Goal: Transaction & Acquisition: Purchase product/service

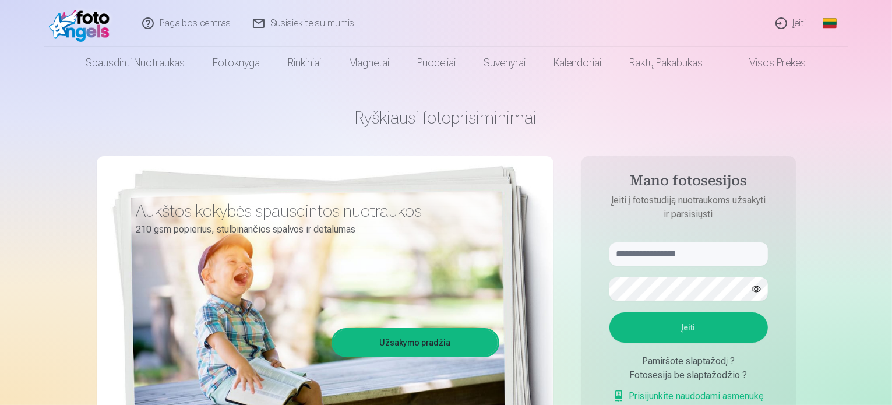
click at [785, 58] on link "Visos prekės" at bounding box center [768, 63] width 103 height 33
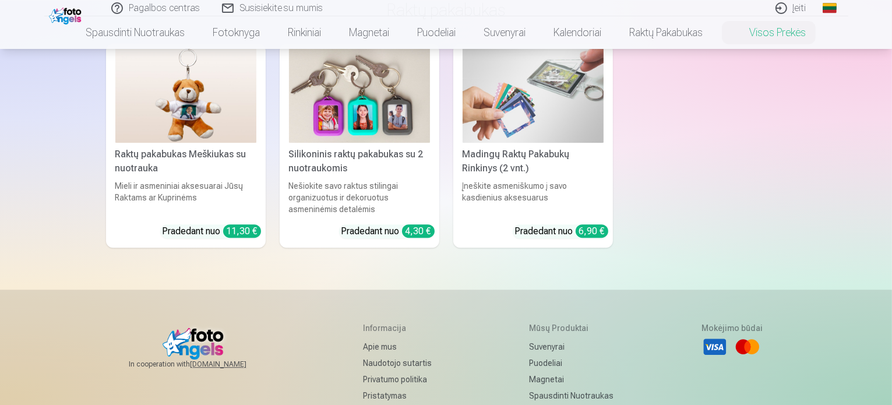
scroll to position [3220, 0]
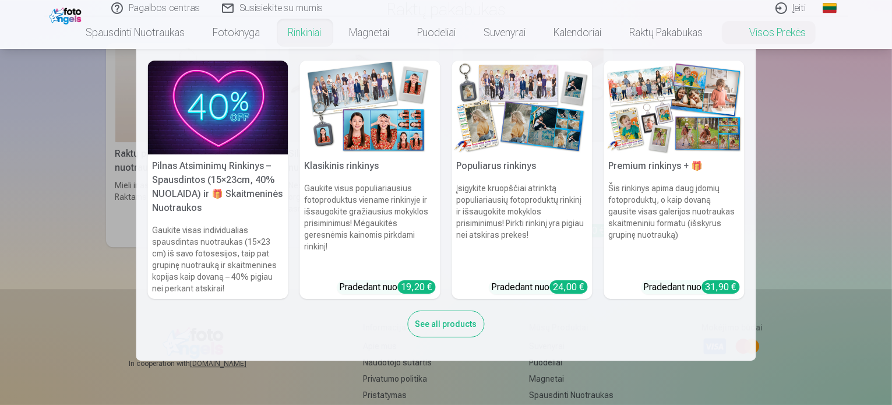
click at [447, 317] on div "See all products" at bounding box center [446, 324] width 77 height 27
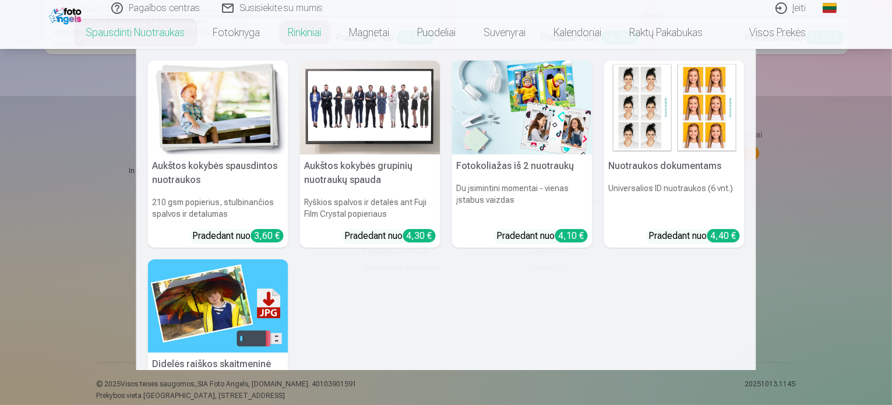
click at [154, 30] on link "Spausdinti nuotraukas" at bounding box center [135, 32] width 127 height 33
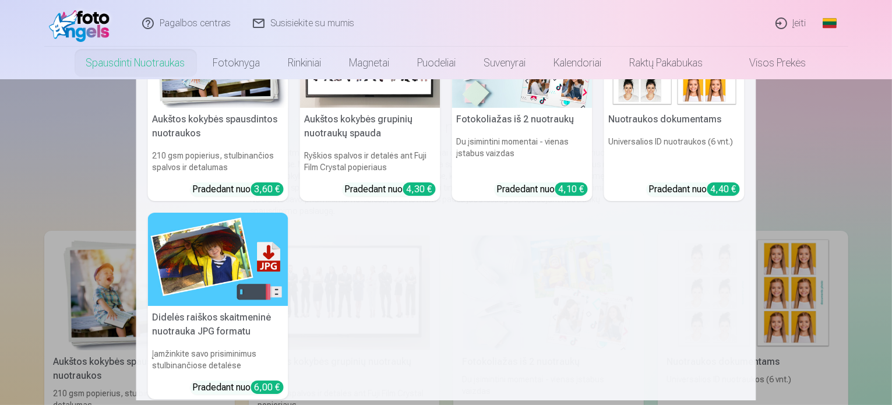
scroll to position [138, 0]
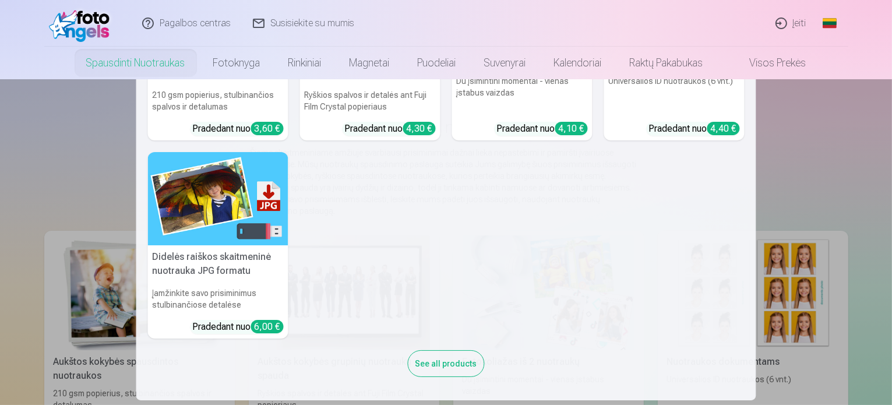
click at [62, 123] on nav "Aukštos kokybės spausdintos nuotraukos 210 gsm popierius, stulbinančios spalvos…" at bounding box center [446, 239] width 892 height 321
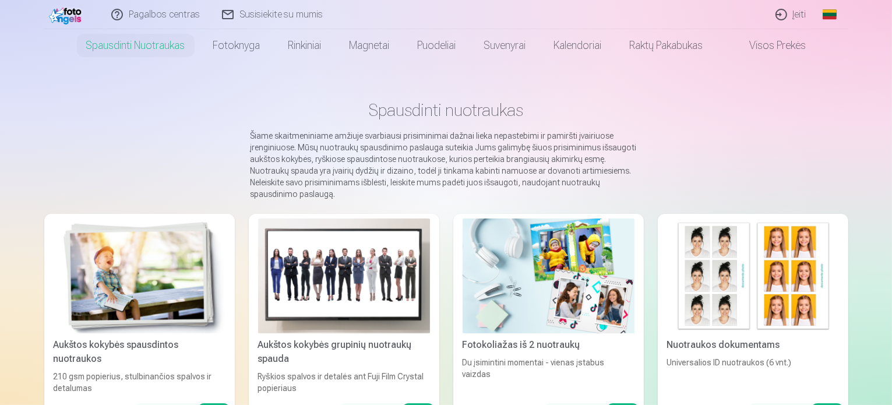
scroll to position [0, 0]
